Goal: Task Accomplishment & Management: Use online tool/utility

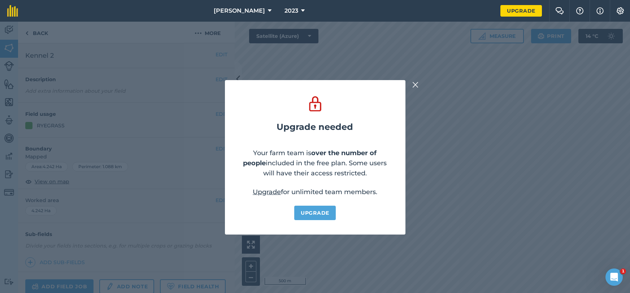
click at [415, 86] on img at bounding box center [415, 85] width 6 height 9
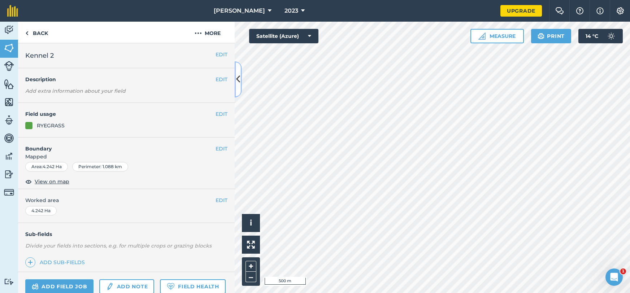
click at [238, 83] on icon at bounding box center [238, 79] width 4 height 13
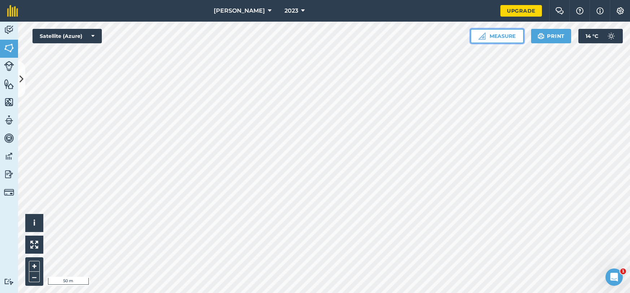
click at [494, 37] on button "Measure" at bounding box center [497, 36] width 53 height 14
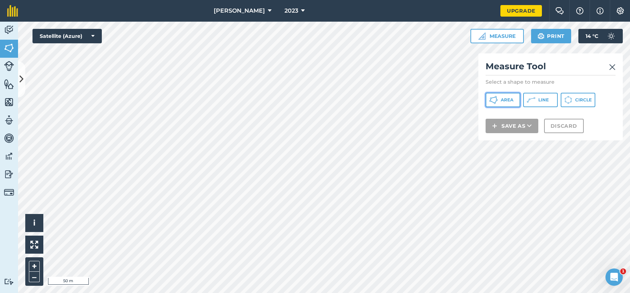
click at [502, 100] on span "Area" at bounding box center [507, 100] width 13 height 6
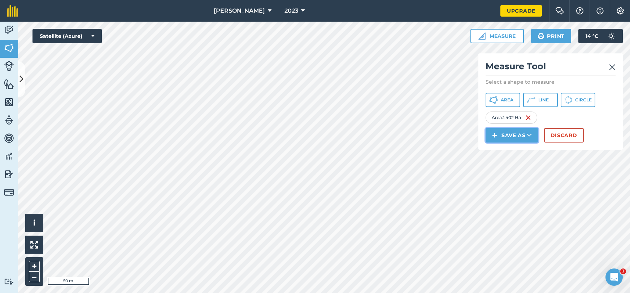
click at [509, 137] on button "Save as" at bounding box center [512, 135] width 53 height 14
click at [507, 186] on link "Note" at bounding box center [512, 184] width 51 height 16
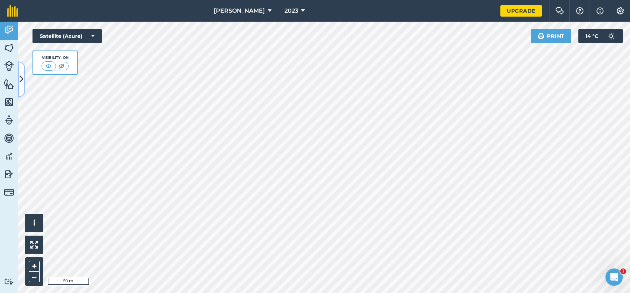
click at [22, 75] on icon at bounding box center [21, 79] width 4 height 13
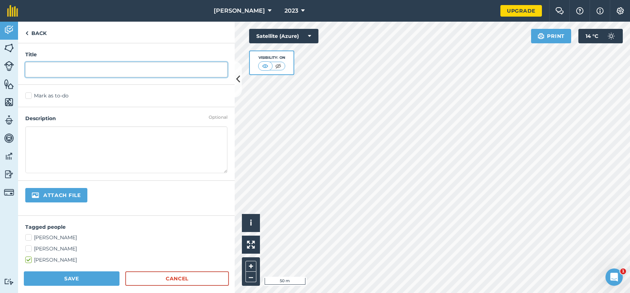
click at [45, 73] on input "text" at bounding box center [126, 69] width 202 height 15
type input "night"
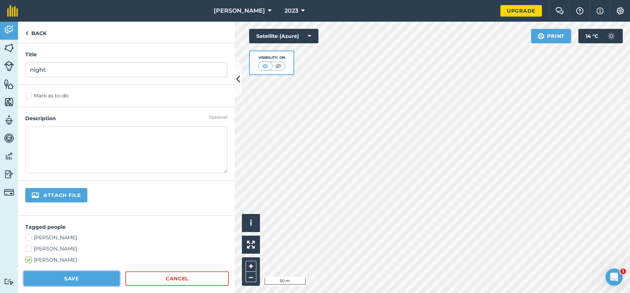
click at [81, 281] on button "Save" at bounding box center [72, 279] width 96 height 14
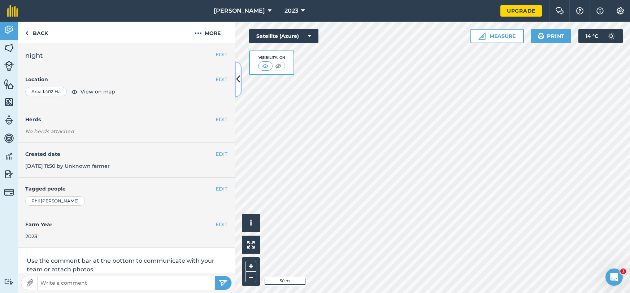
click at [237, 82] on icon at bounding box center [238, 79] width 4 height 13
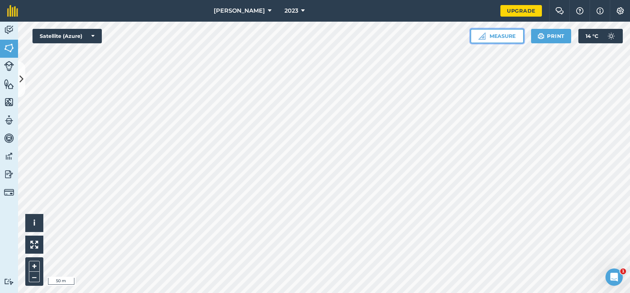
click at [486, 39] on button "Measure" at bounding box center [497, 36] width 53 height 14
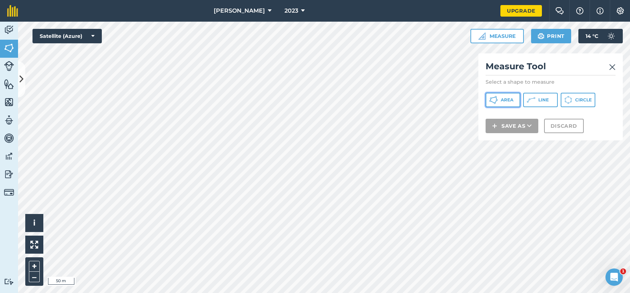
click at [515, 101] on button "Area" at bounding box center [503, 100] width 35 height 14
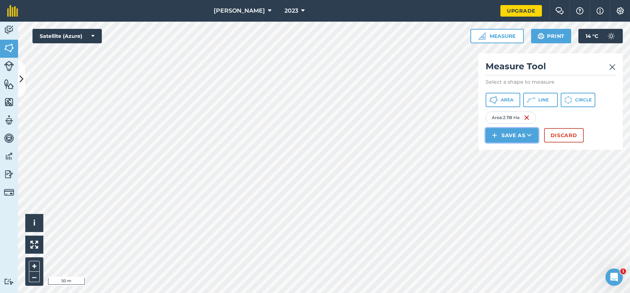
click at [508, 138] on button "Save as" at bounding box center [512, 135] width 53 height 14
click at [508, 187] on link "Note" at bounding box center [512, 184] width 51 height 16
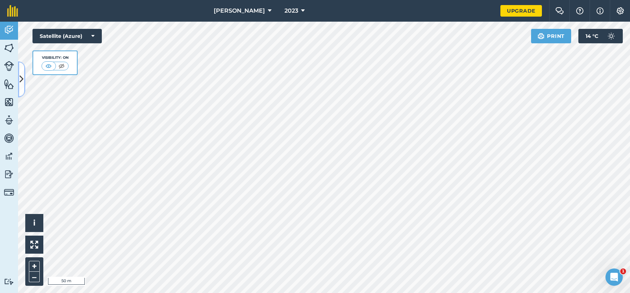
click at [21, 75] on icon at bounding box center [21, 79] width 4 height 13
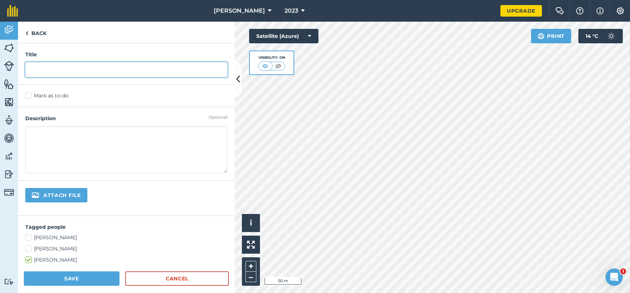
click at [45, 68] on input "text" at bounding box center [126, 69] width 202 height 15
type input "day"
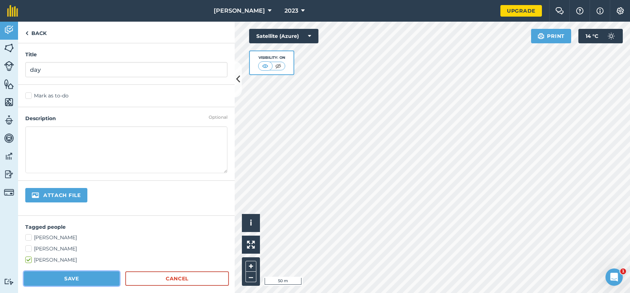
click at [89, 276] on button "Save" at bounding box center [72, 279] width 96 height 14
